Goal: Task Accomplishment & Management: Use online tool/utility

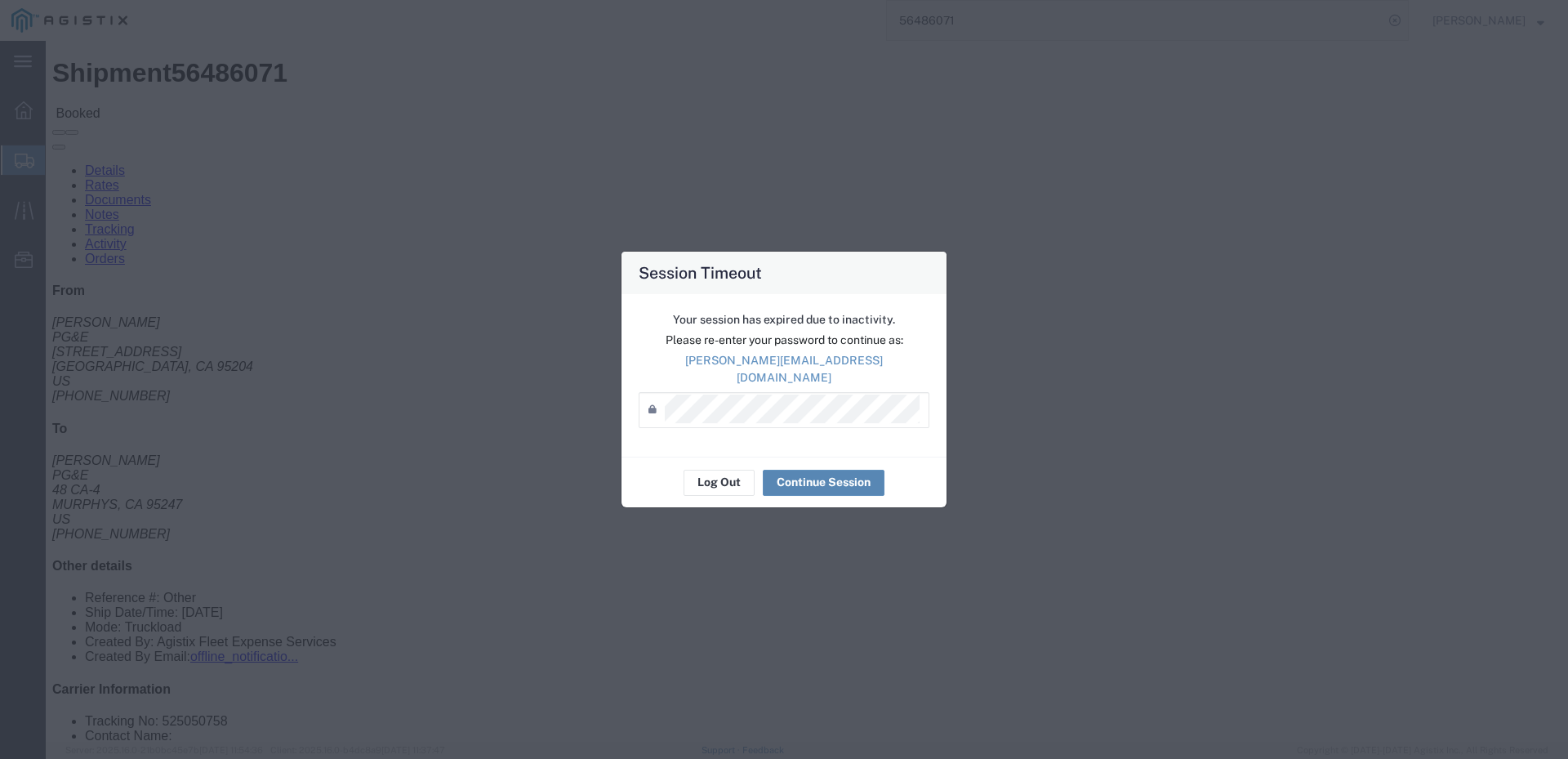
click at [850, 472] on button "Continue Session" at bounding box center [823, 483] width 121 height 26
click at [822, 475] on button "Continue Session" at bounding box center [823, 483] width 121 height 26
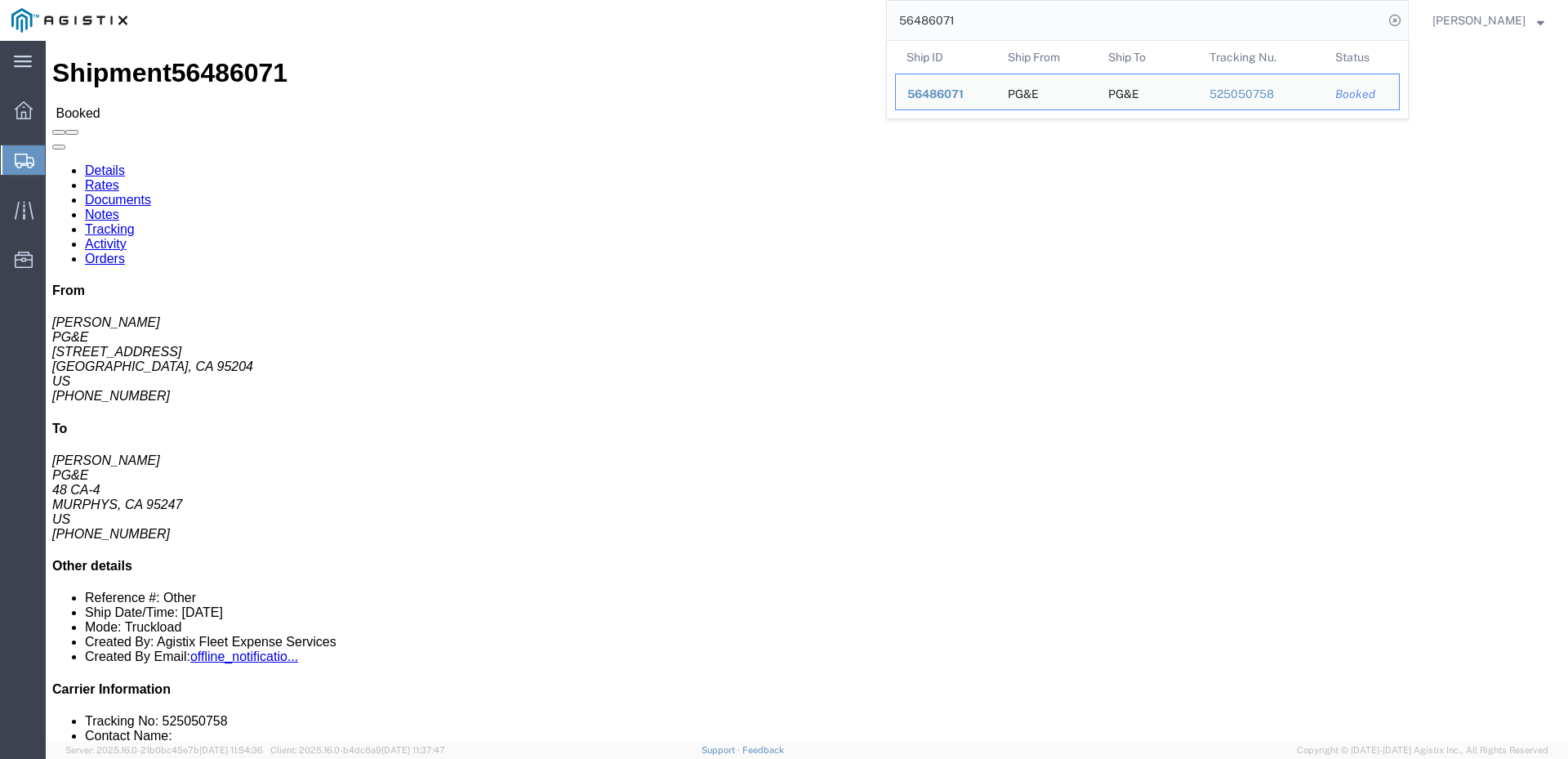
drag, startPoint x: 1003, startPoint y: 23, endPoint x: 953, endPoint y: 23, distance: 50.0
click at [953, 23] on input "56486071" at bounding box center [1136, 20] width 497 height 39
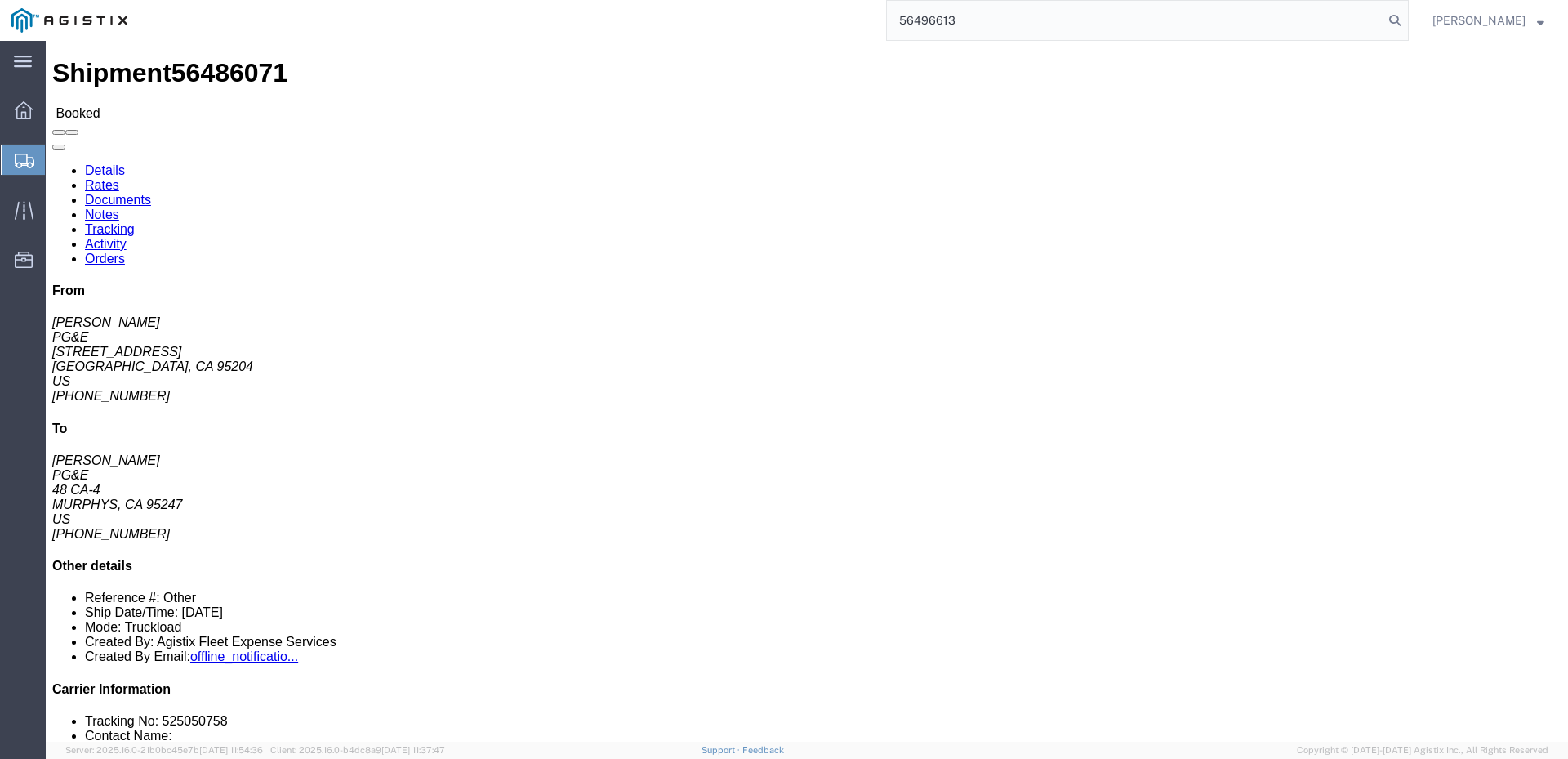
type input "56496613"
click span
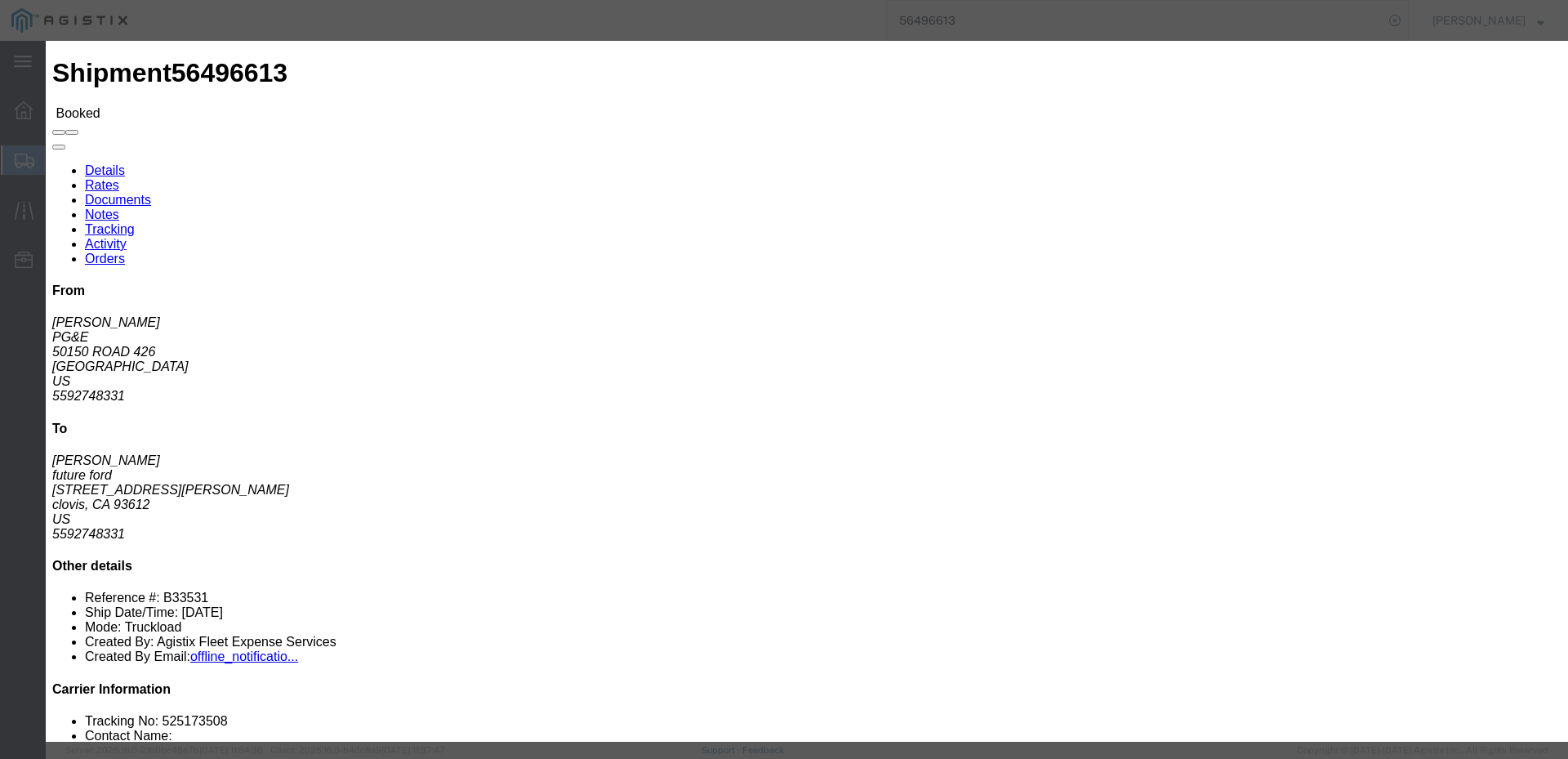
click input "text"
type input "[EMAIL_ADDRESS][DOMAIN_NAME]"
click input "PGE Fleet Bill Of Lading"
checkbox input "true"
click button "Send"
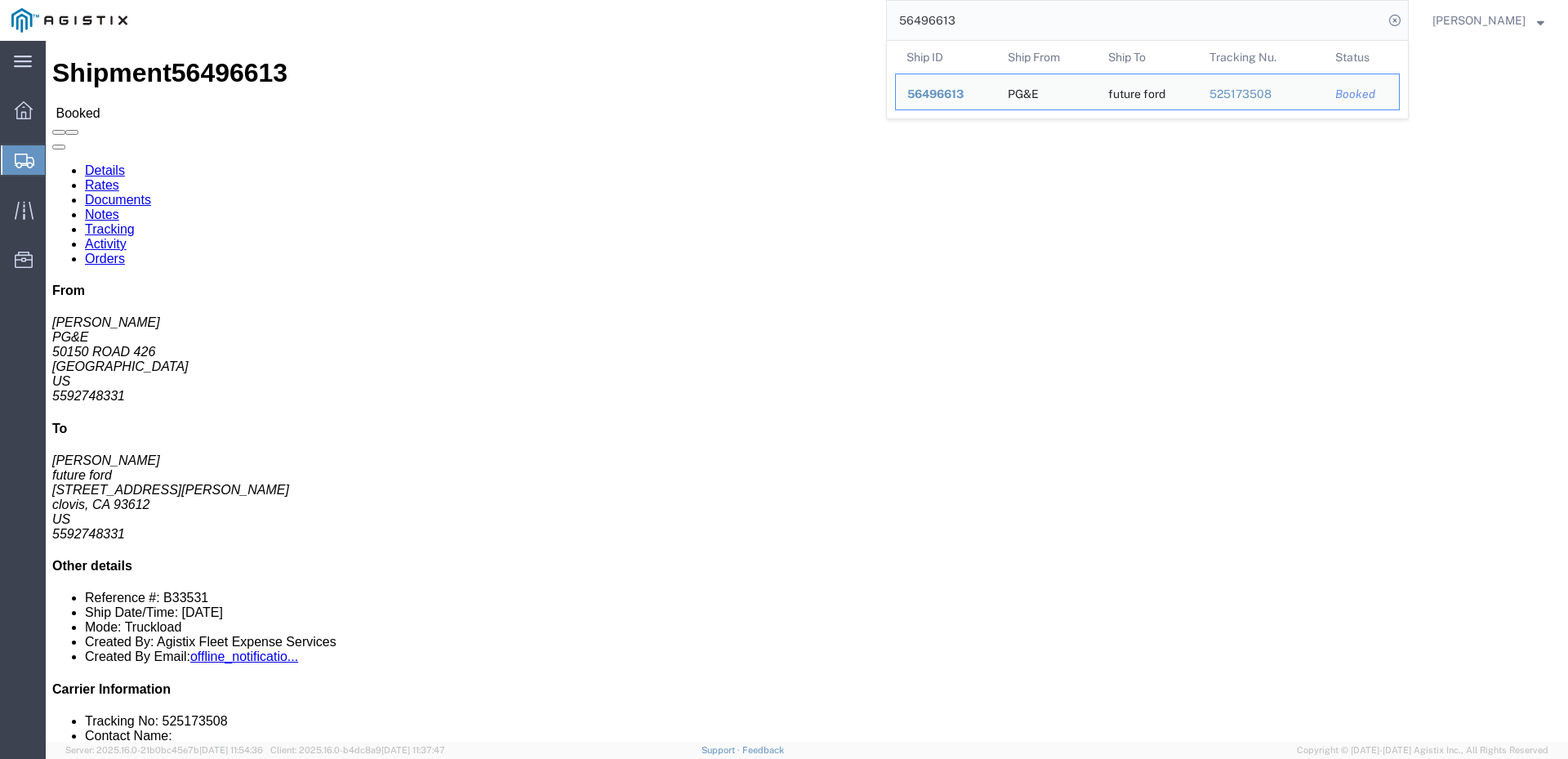
drag, startPoint x: 1019, startPoint y: 11, endPoint x: 967, endPoint y: 28, distance: 54.7
click at [967, 28] on input "56496613" at bounding box center [1136, 20] width 497 height 39
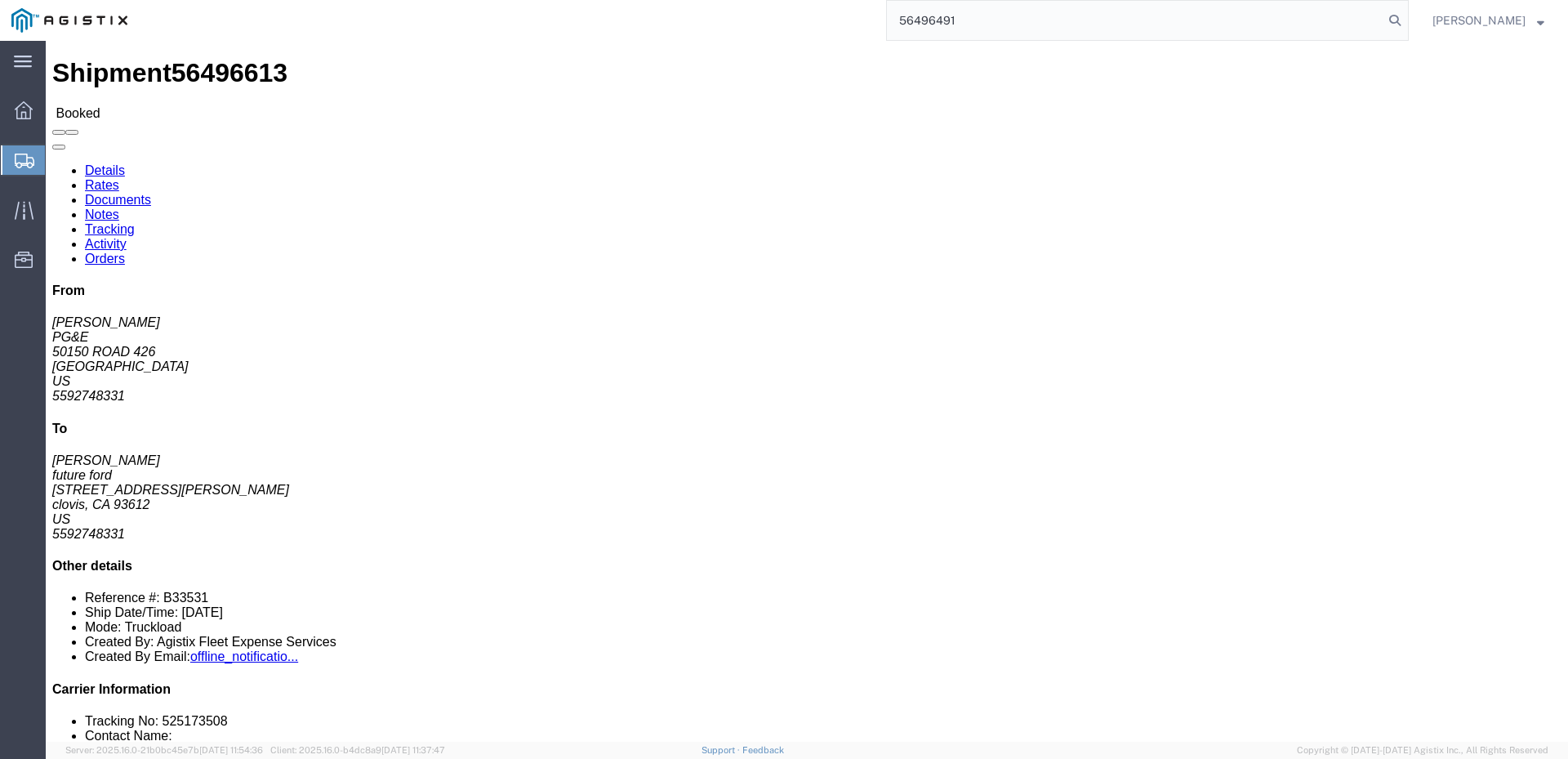
type input "56496491"
click link "Activity"
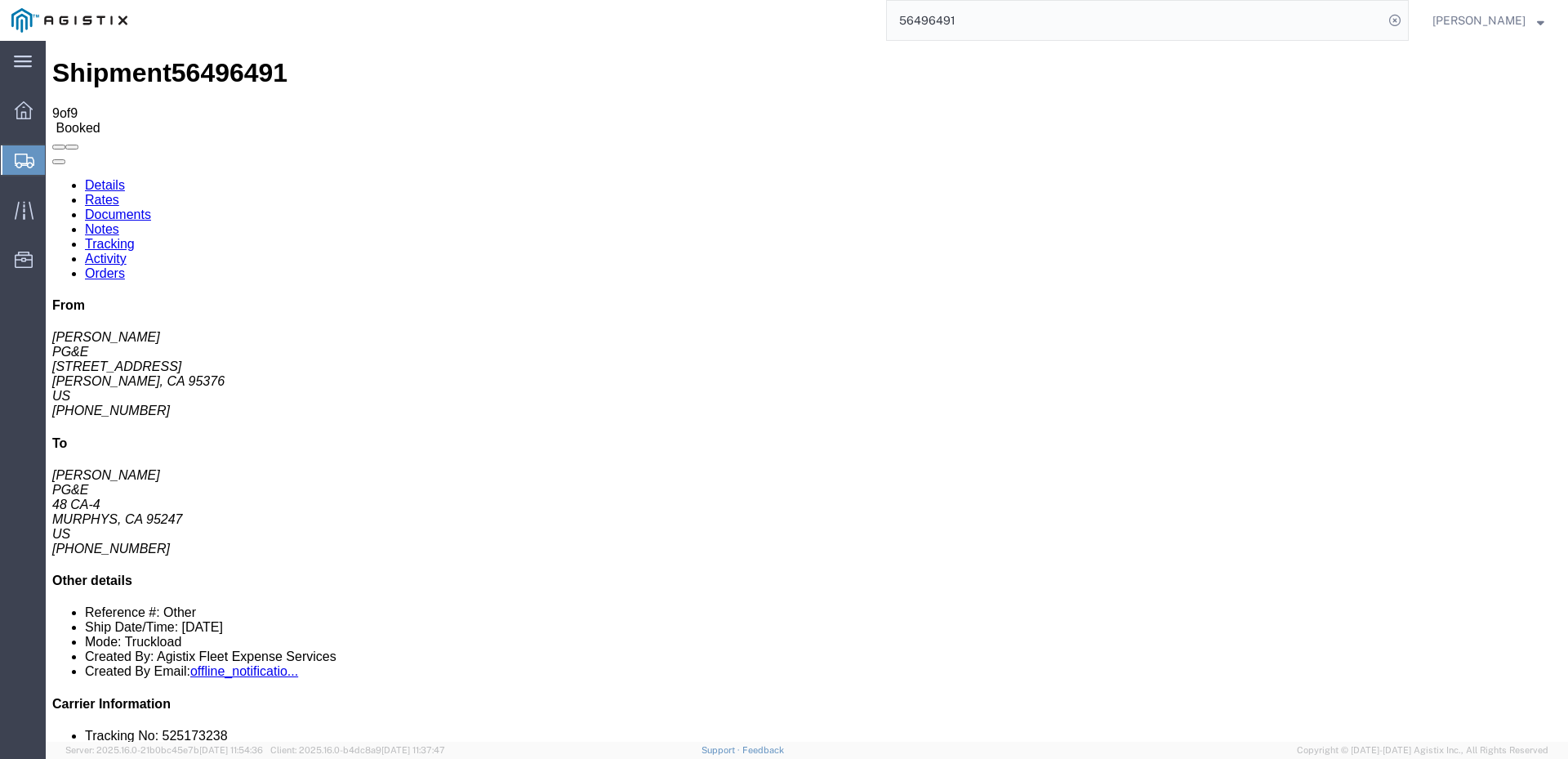
click at [117, 178] on link "Details" at bounding box center [104, 185] width 40 height 14
click span
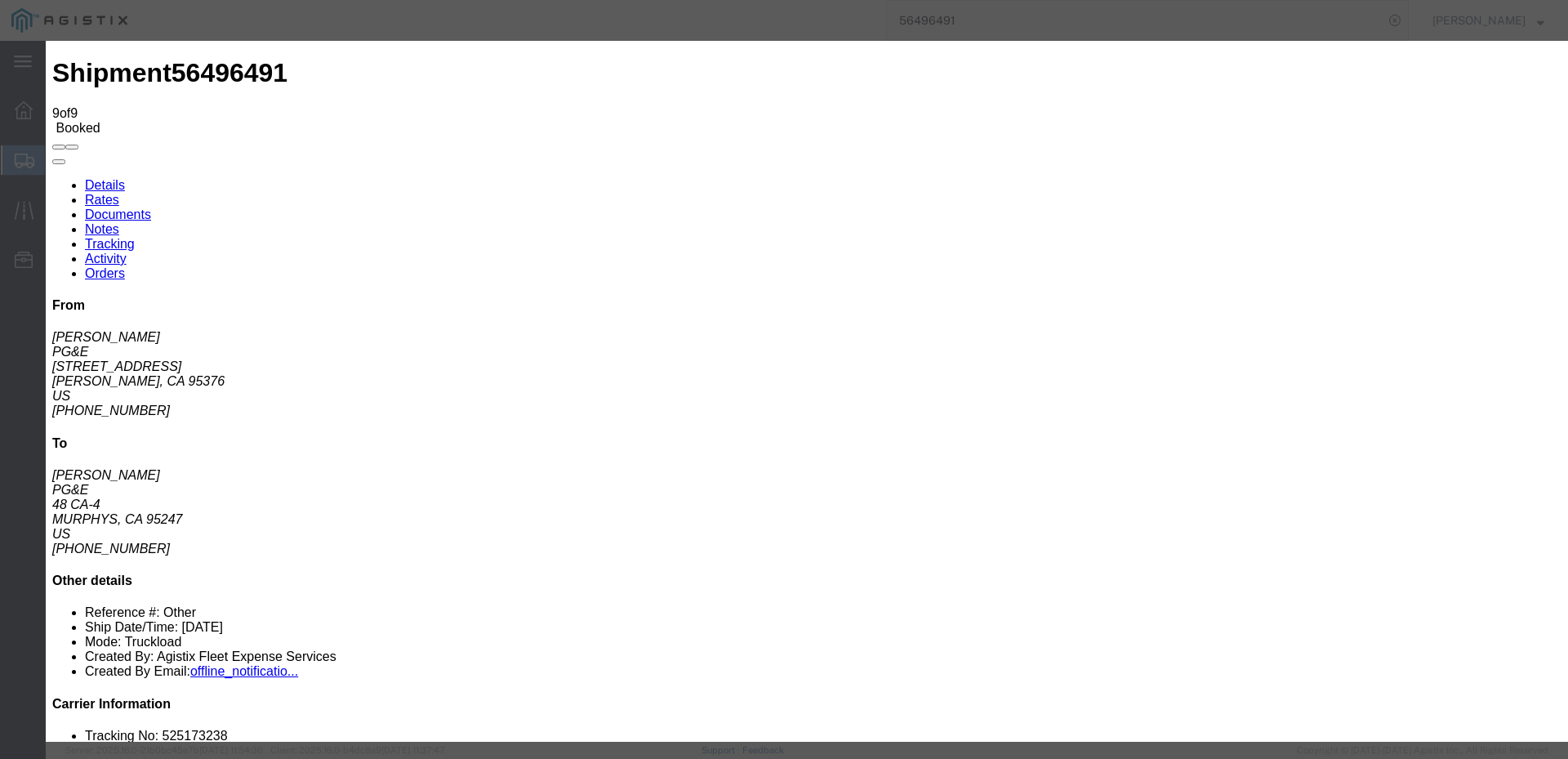
click input "text"
type input "[EMAIL_ADDRESS][DOMAIN_NAME]"
click input "PGE Fleet Bill Of Lading"
checkbox input "true"
click button "Send"
